Goal: Information Seeking & Learning: Learn about a topic

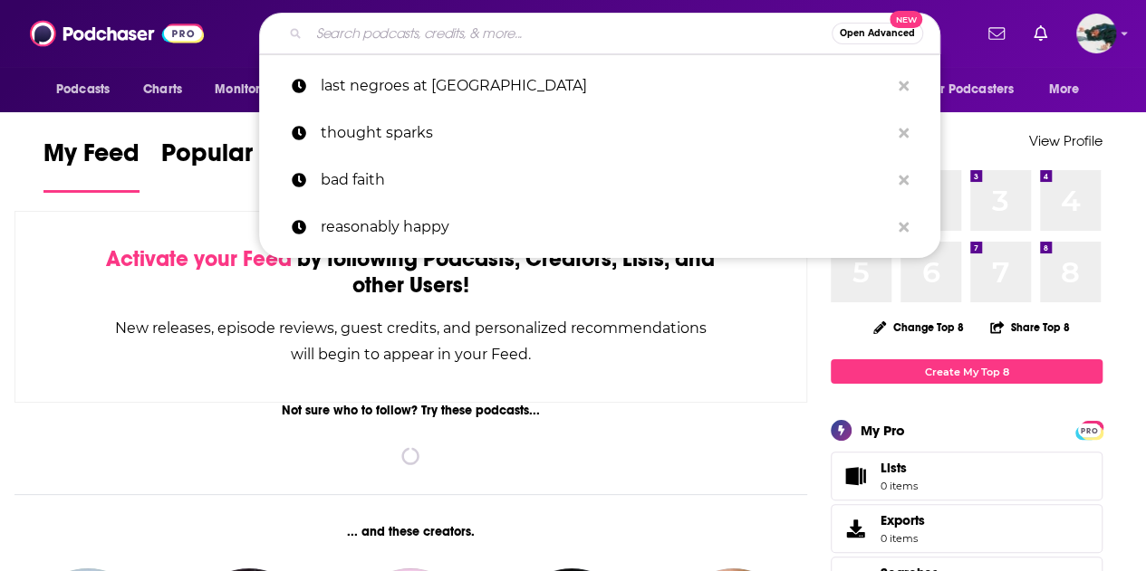
click at [587, 23] on input "Search podcasts, credits, & more..." at bounding box center [570, 33] width 523 height 29
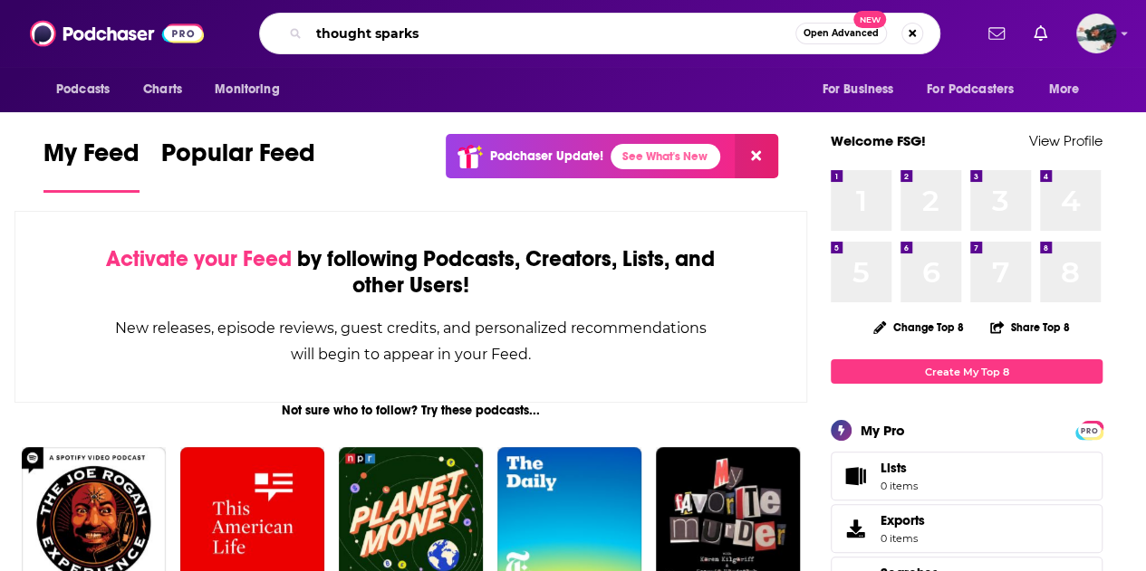
type input "thought sparks"
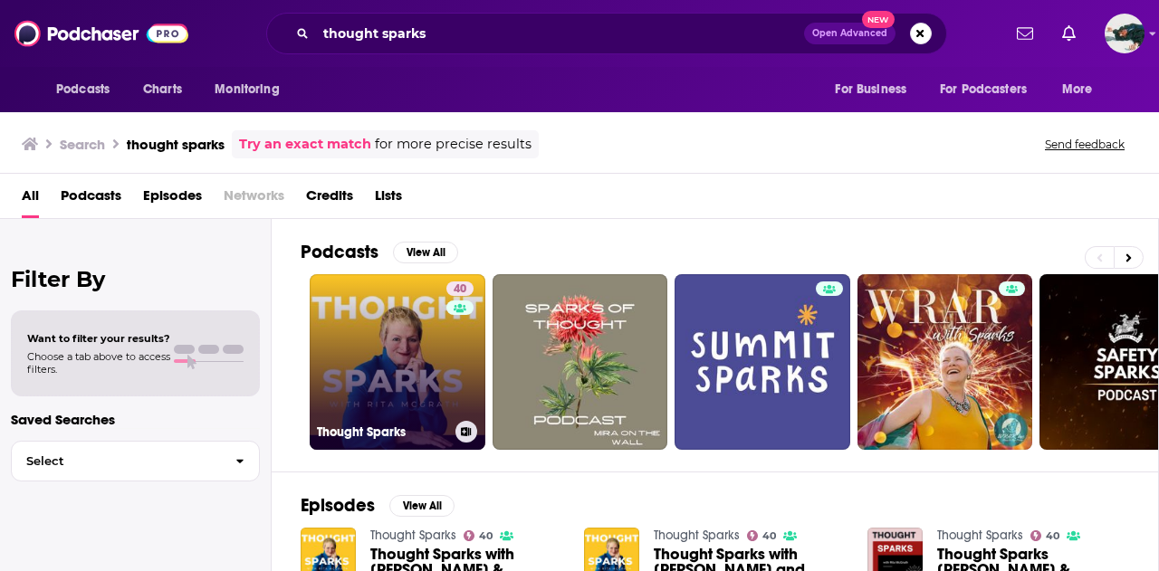
click at [415, 354] on link "40 Thought Sparks" at bounding box center [398, 362] width 176 height 176
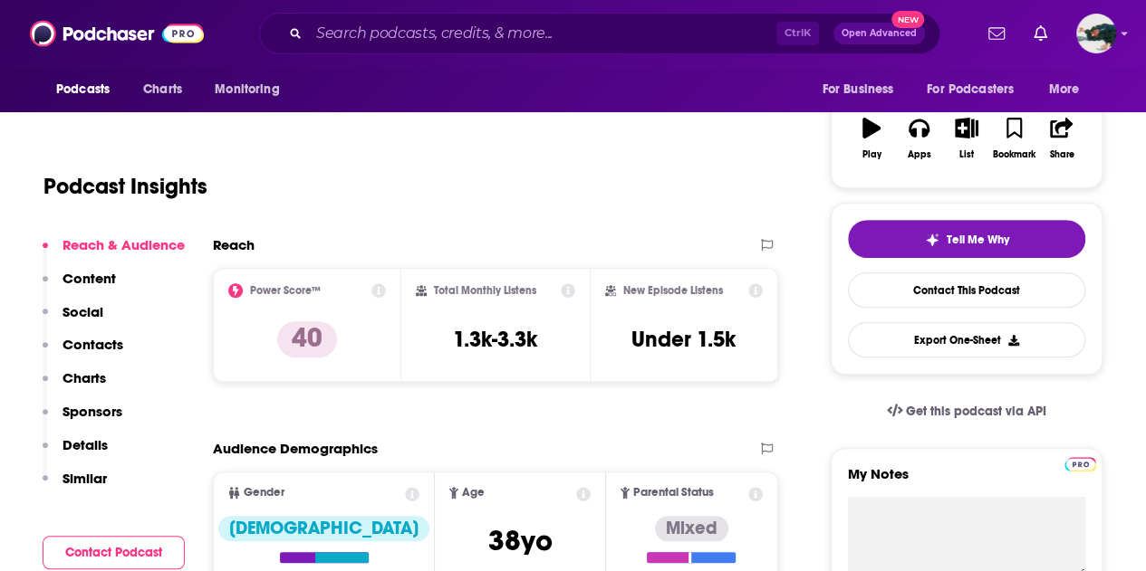
scroll to position [288, 0]
